Goal: Transaction & Acquisition: Purchase product/service

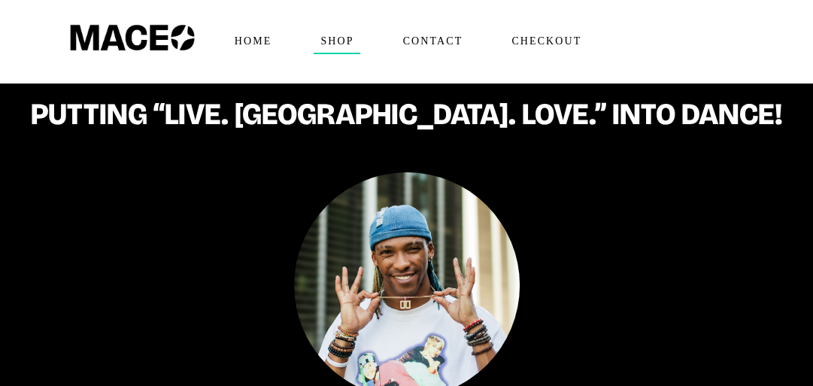
click at [349, 41] on span "Shop" at bounding box center [337, 41] width 46 height 24
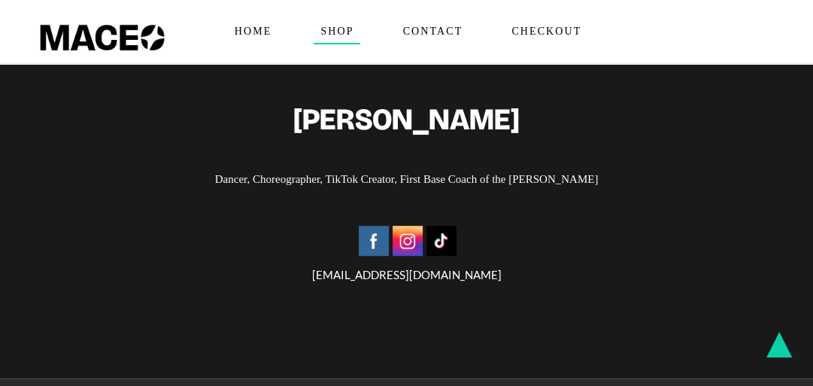
scroll to position [301, 0]
